Goal: Use online tool/utility: Utilize a website feature to perform a specific function

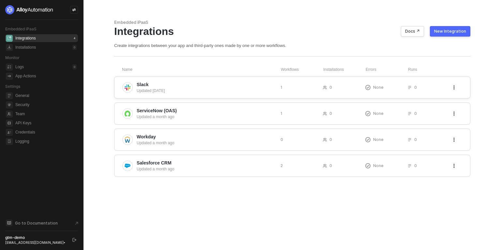
click at [243, 84] on span "Slack" at bounding box center [206, 84] width 139 height 7
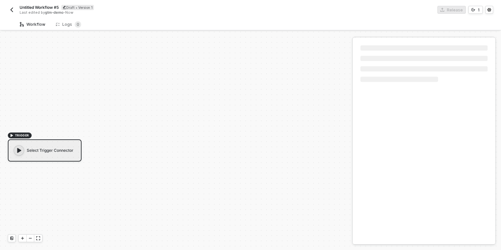
scroll to position [12, 0]
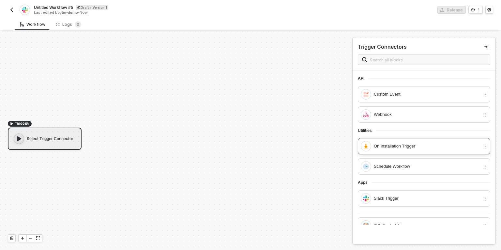
click at [395, 144] on div "On Installation Trigger" at bounding box center [427, 145] width 106 height 7
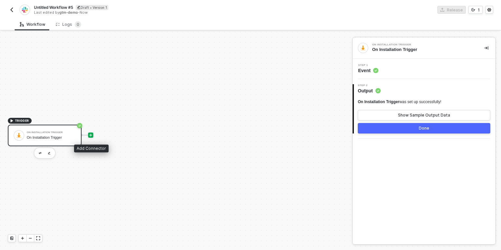
click at [90, 133] on icon "icon-play" at bounding box center [91, 135] width 4 height 4
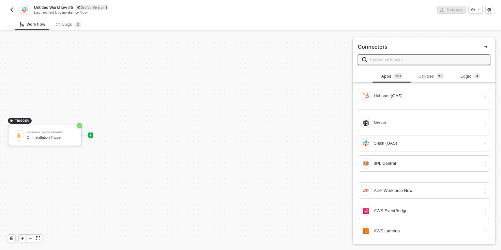
click at [384, 59] on input "text" at bounding box center [428, 59] width 116 height 7
type input "b"
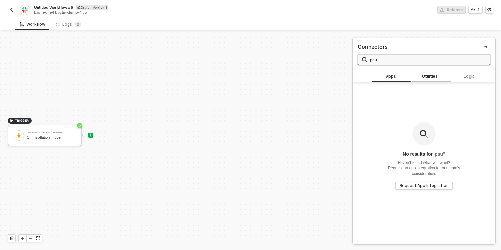
click at [430, 80] on div "Utilities" at bounding box center [430, 76] width 39 height 12
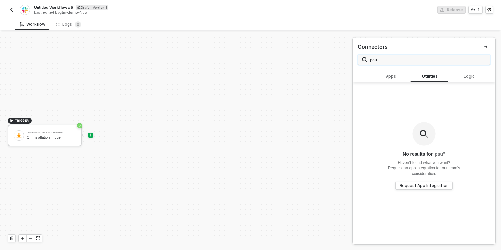
click at [374, 57] on input "pau" at bounding box center [428, 59] width 116 height 7
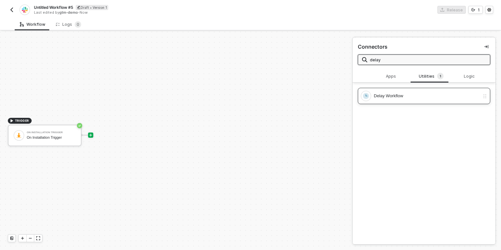
type input "delay"
click at [382, 95] on div "Delay Workflow" at bounding box center [427, 95] width 106 height 7
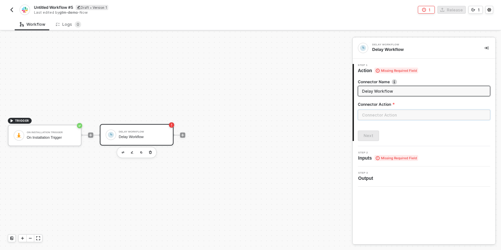
click at [371, 110] on input "text" at bounding box center [424, 115] width 132 height 10
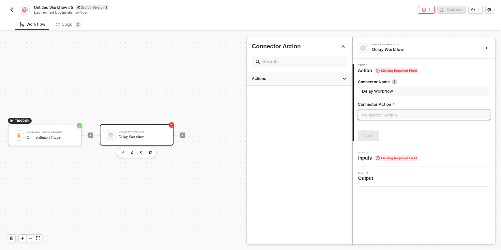
click at [307, 80] on div "Actions" at bounding box center [299, 79] width 95 height 6
